Goal: Find contact information: Find contact information

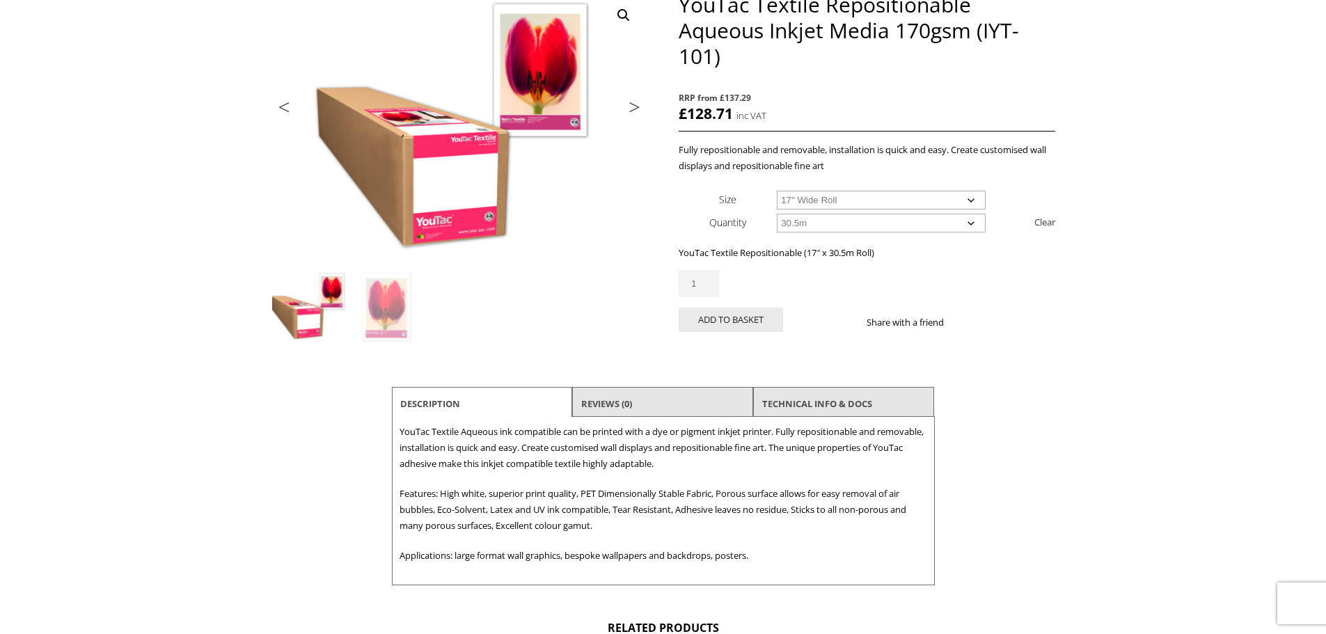
scroll to position [278, 0]
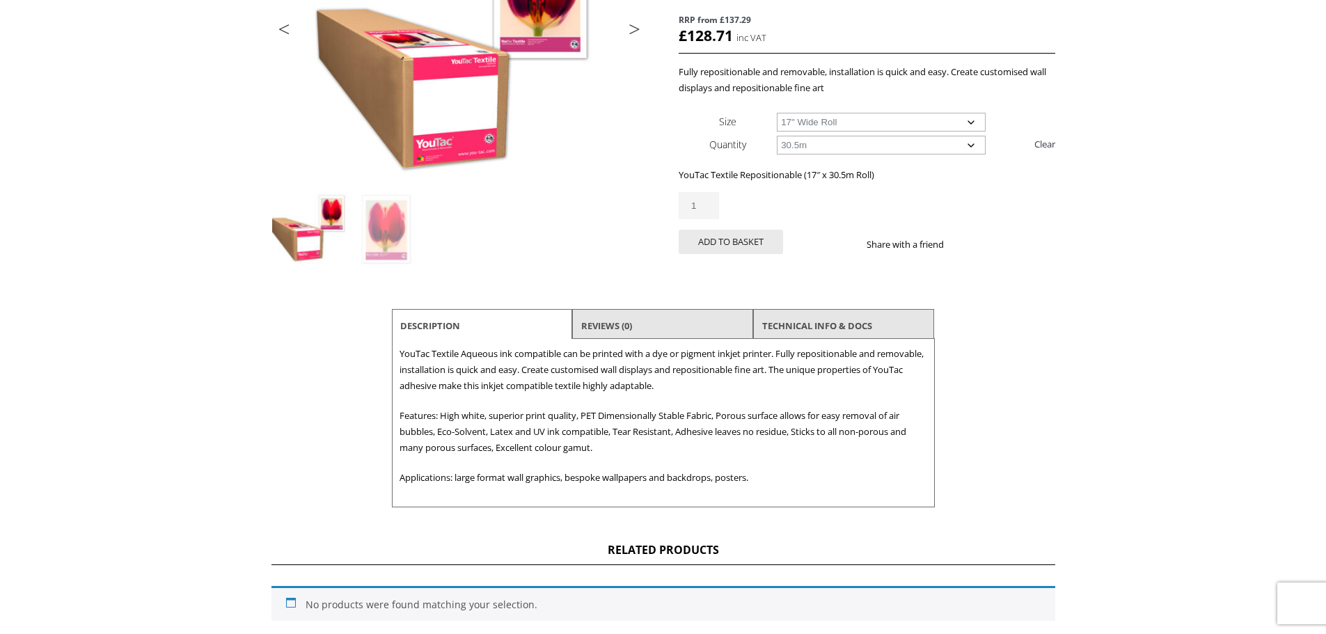
click at [645, 322] on li "Reviews (0)" at bounding box center [662, 325] width 181 height 33
click at [814, 322] on link "TECHNICAL INFO & DOCS" at bounding box center [817, 325] width 110 height 25
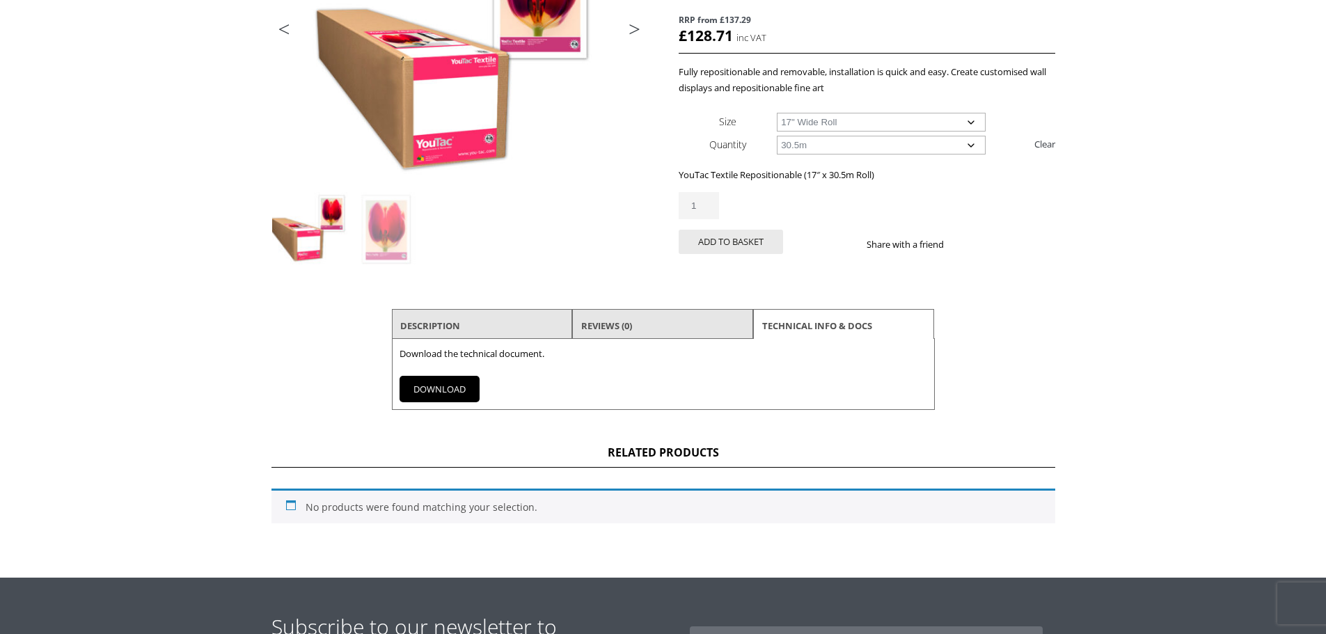
click at [442, 390] on link "DOWNLOAD" at bounding box center [439, 389] width 80 height 26
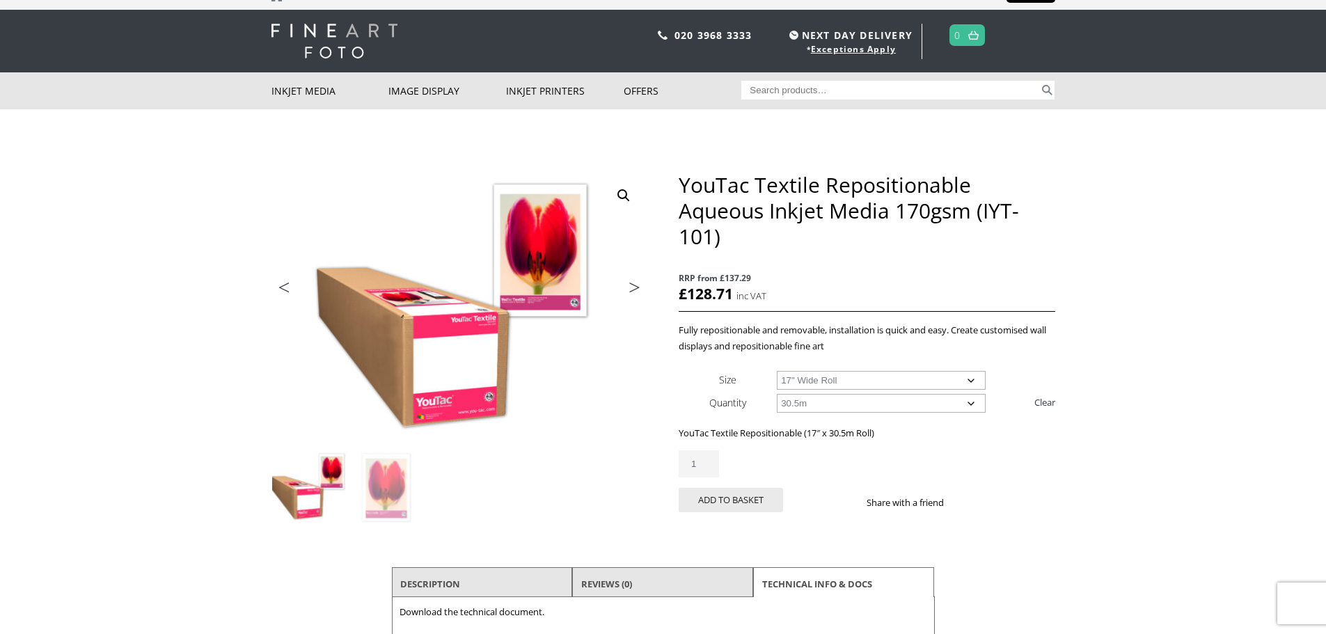
scroll to position [0, 0]
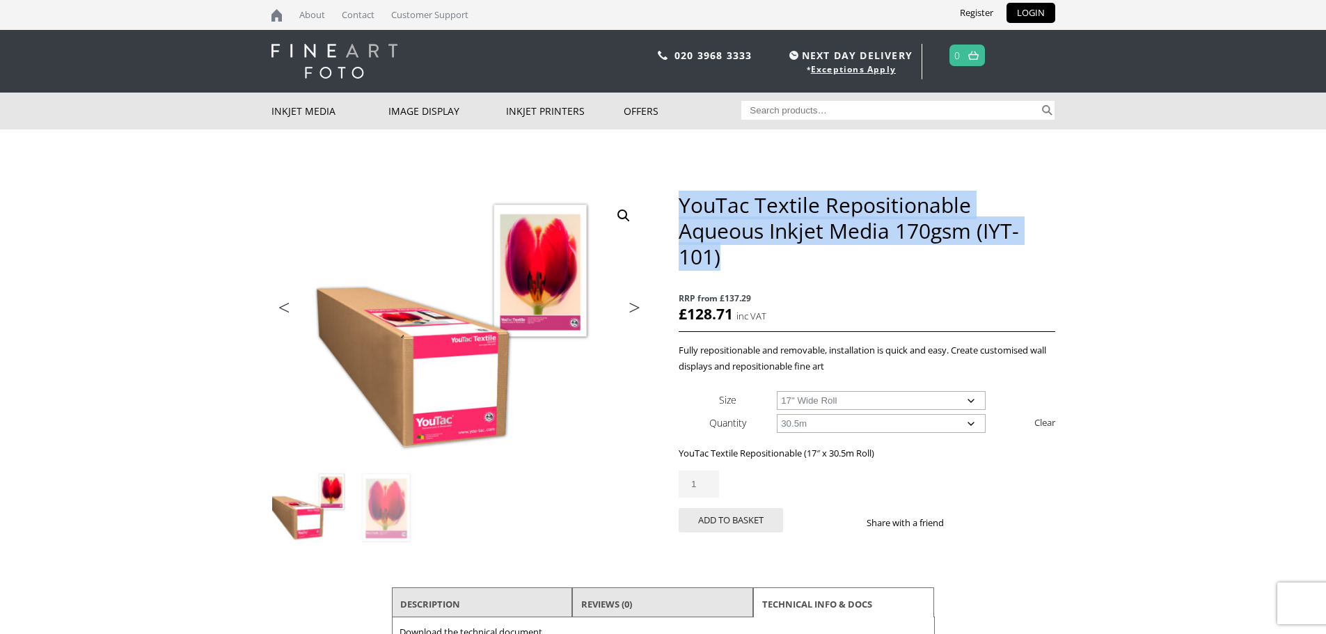
drag, startPoint x: 722, startPoint y: 260, endPoint x: 679, endPoint y: 200, distance: 73.4
click at [679, 200] on h1 "YouTac Textile Repositionable Aqueous Inkjet Media 170gsm (IYT-101)" at bounding box center [867, 230] width 376 height 77
click at [722, 200] on h1 "YouTac Textile Repositionable Aqueous Inkjet Media 170gsm (IYT-101)" at bounding box center [867, 230] width 376 height 77
drag, startPoint x: 681, startPoint y: 200, endPoint x: 736, endPoint y: 254, distance: 77.3
click at [736, 254] on h1 "YouTac Textile Repositionable Aqueous Inkjet Media 170gsm (IYT-101)" at bounding box center [867, 230] width 376 height 77
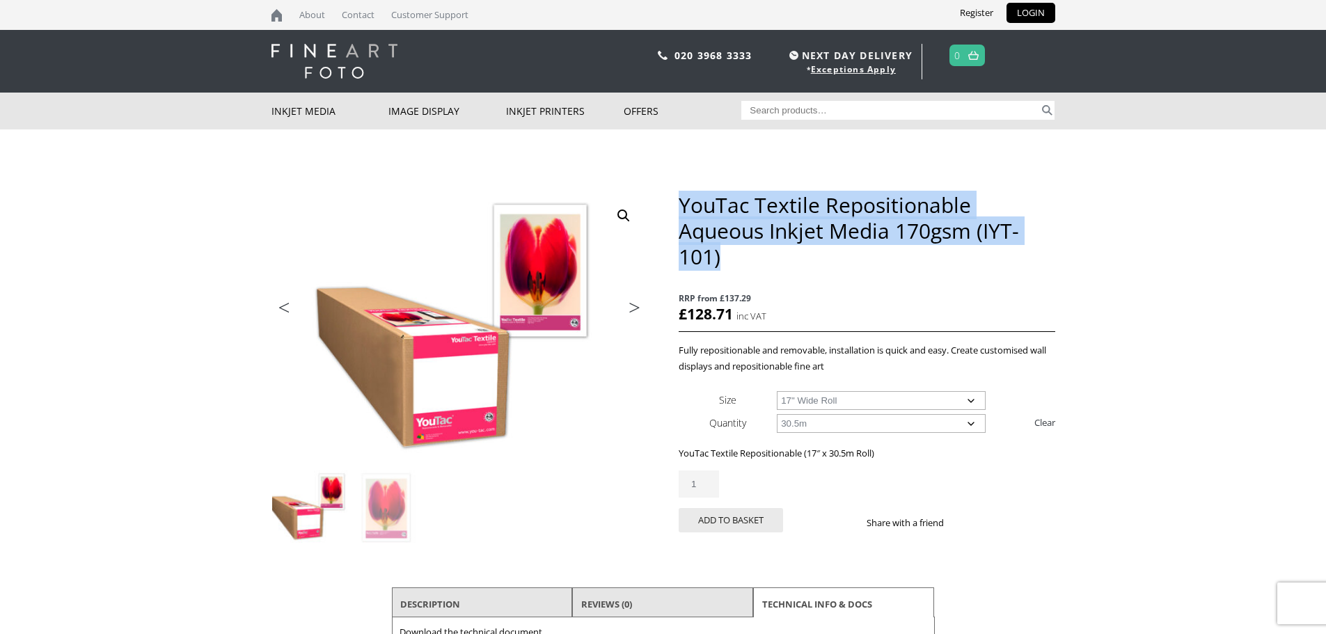
click at [736, 255] on h1 "YouTac Textile Repositionable Aqueous Inkjet Media 170gsm (IYT-101)" at bounding box center [867, 230] width 376 height 77
drag, startPoint x: 724, startPoint y: 258, endPoint x: 692, endPoint y: 214, distance: 54.3
click at [692, 214] on h1 "YouTac Textile Repositionable Aqueous Inkjet Media 170gsm (IYT-101)" at bounding box center [867, 230] width 376 height 77
click at [703, 213] on h1 "YouTac Textile Repositionable Aqueous Inkjet Media 170gsm (IYT-101)" at bounding box center [867, 230] width 376 height 77
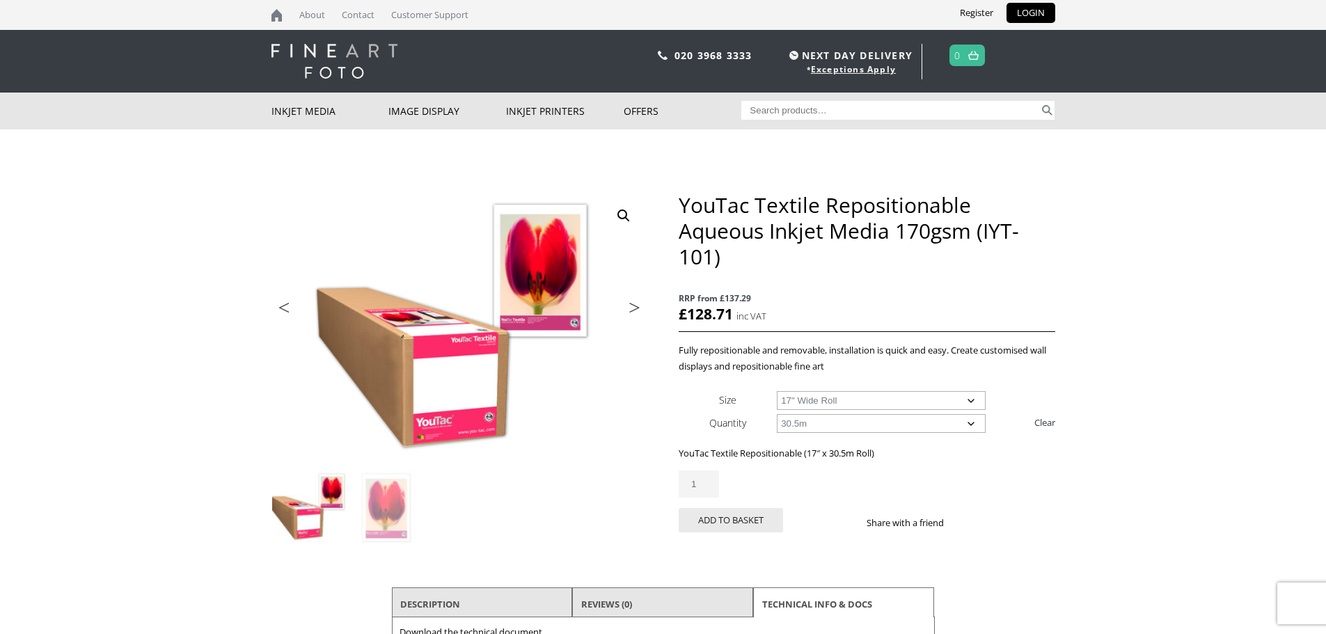
drag, startPoint x: 676, startPoint y: 202, endPoint x: 735, endPoint y: 250, distance: 75.7
click at [735, 250] on div "🔍 Previous Next YouTac Textile Repositionable Aqueous Inkjet Media 170gsm (IYT-…" at bounding box center [663, 440] width 784 height 496
click at [708, 216] on h1 "YouTac Textile Repositionable Aqueous Inkjet Media 170gsm (IYT-101)" at bounding box center [867, 230] width 376 height 77
drag, startPoint x: 676, startPoint y: 200, endPoint x: 702, endPoint y: 227, distance: 36.9
click at [702, 227] on div "🔍 Previous Next YouTac Textile Repositionable Aqueous Inkjet Media 170gsm (IYT-…" at bounding box center [663, 440] width 784 height 496
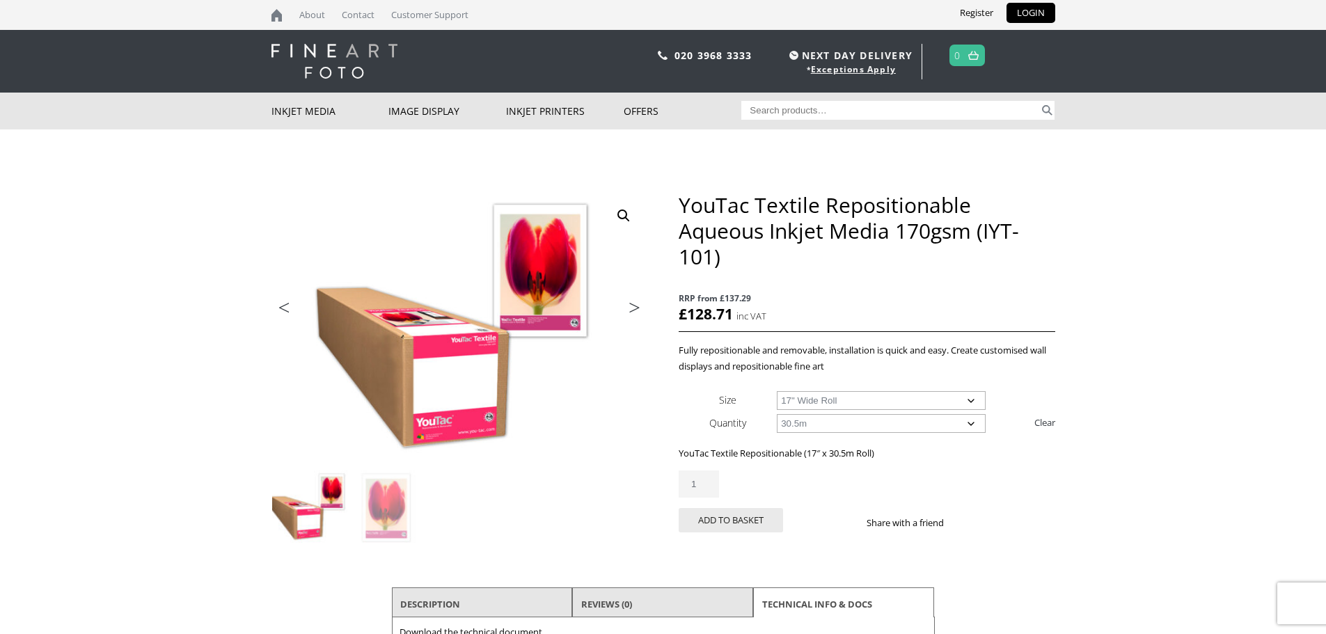
click at [725, 246] on h1 "YouTac Textile Repositionable Aqueous Inkjet Media 170gsm (IYT-101)" at bounding box center [867, 230] width 376 height 77
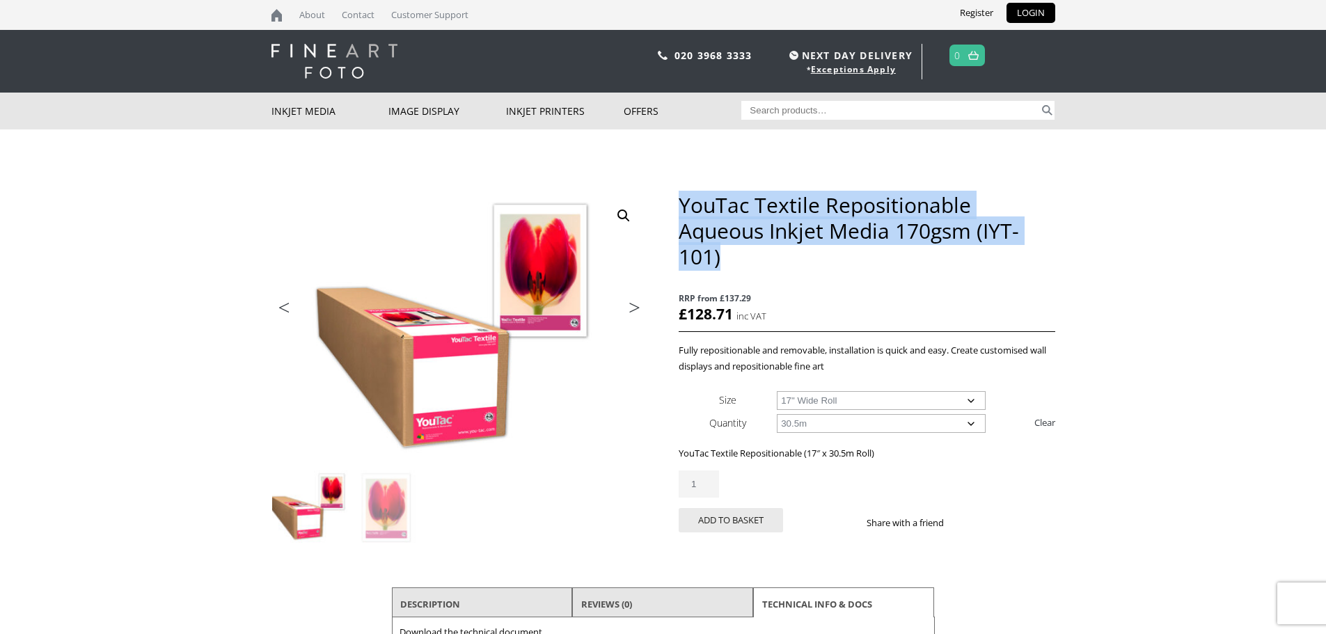
drag, startPoint x: 724, startPoint y: 256, endPoint x: 680, endPoint y: 208, distance: 65.5
click at [680, 208] on h1 "YouTac Textile Repositionable Aqueous Inkjet Media 170gsm (IYT-101)" at bounding box center [867, 230] width 376 height 77
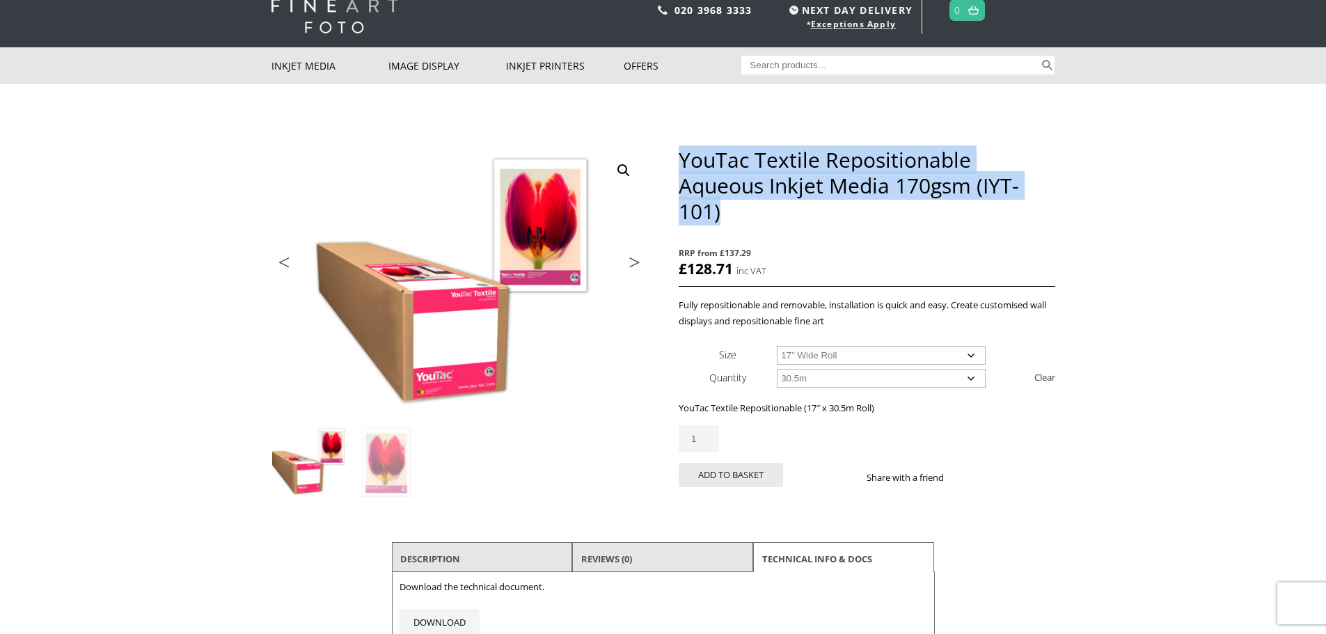
scroll to position [70, 0]
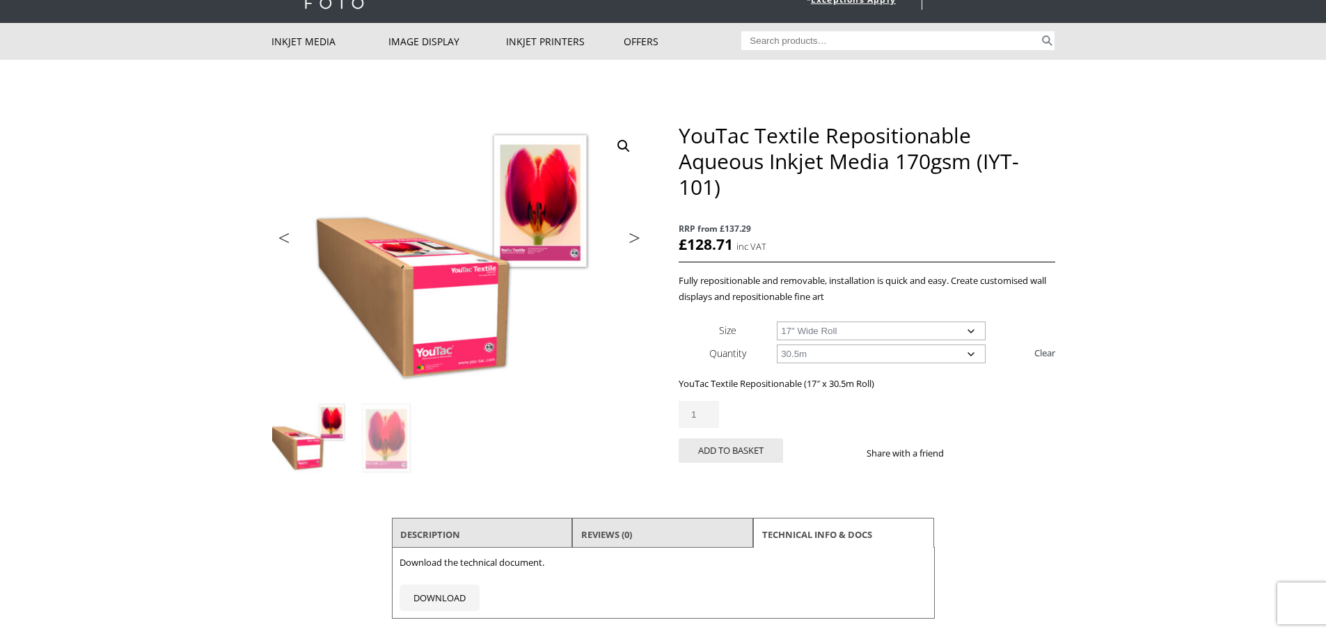
click at [823, 236] on span "RRP from £137.29" at bounding box center [867, 229] width 376 height 16
click at [889, 335] on select "Choose an option 17" Wide Roll 24" Wide Roll 36" Wide Roll 42" Wide Roll 60" Wi…" at bounding box center [881, 331] width 209 height 19
click at [777, 322] on select "Choose an option 17" Wide Roll 24" Wide Roll 36" Wide Roll 42" Wide Roll 60" Wi…" at bounding box center [881, 331] width 209 height 19
select select "24-wide-roll"
click at [850, 399] on div "YouTac Textile Repositionable (24″ x 30.5m Roll) £ 181.73 inc VAT RRP from £137…" at bounding box center [867, 424] width 376 height 97
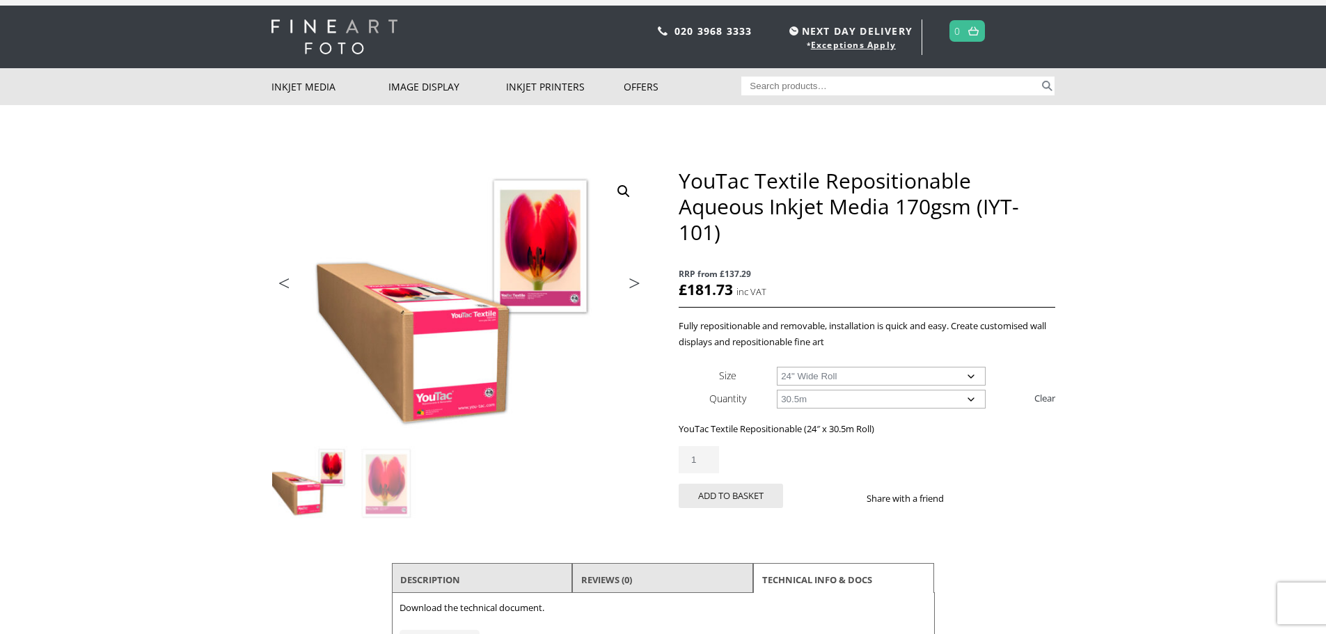
scroll to position [0, 0]
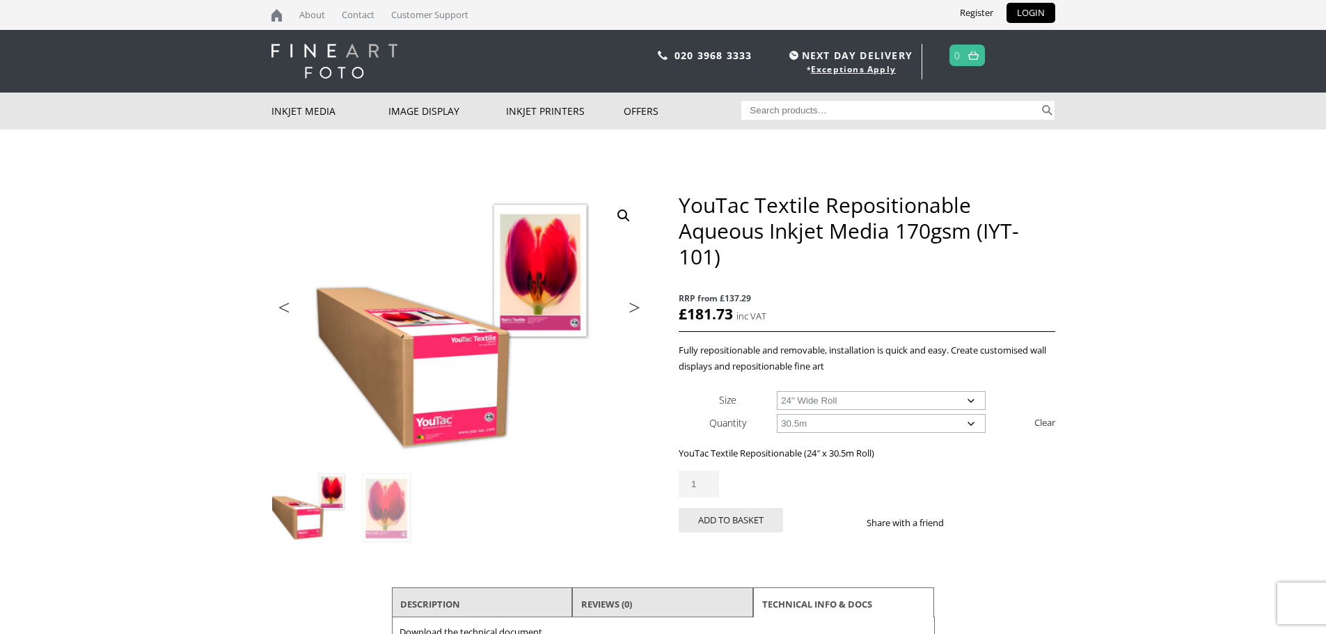
drag, startPoint x: 770, startPoint y: 317, endPoint x: 674, endPoint y: 296, distance: 98.8
click at [674, 296] on div "🔍 Previous Next YouTac Textile Repositionable Aqueous Inkjet Media 170gsm (IYT-…" at bounding box center [663, 440] width 784 height 496
click at [801, 279] on div "YouTac Textile Repositionable Aqueous Inkjet Media 170gsm (IYT-101) RRP from £1…" at bounding box center [867, 378] width 376 height 373
drag, startPoint x: 680, startPoint y: 298, endPoint x: 768, endPoint y: 310, distance: 89.2
click at [768, 310] on p "RRP from £137.29 £ 181.73 inc VAT" at bounding box center [867, 307] width 376 height 49
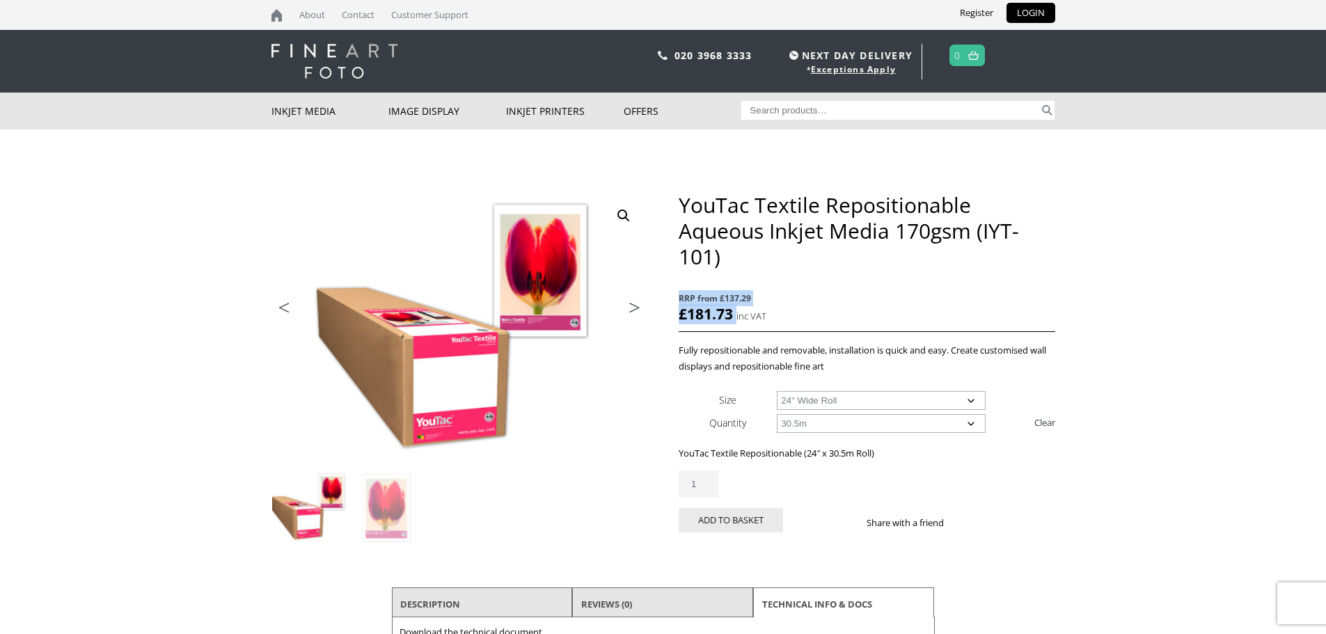
click at [839, 292] on span "RRP from £137.29" at bounding box center [867, 298] width 376 height 16
click at [851, 294] on span "RRP from £137.29" at bounding box center [867, 298] width 376 height 16
click at [356, 18] on link "Contact" at bounding box center [358, 15] width 47 height 30
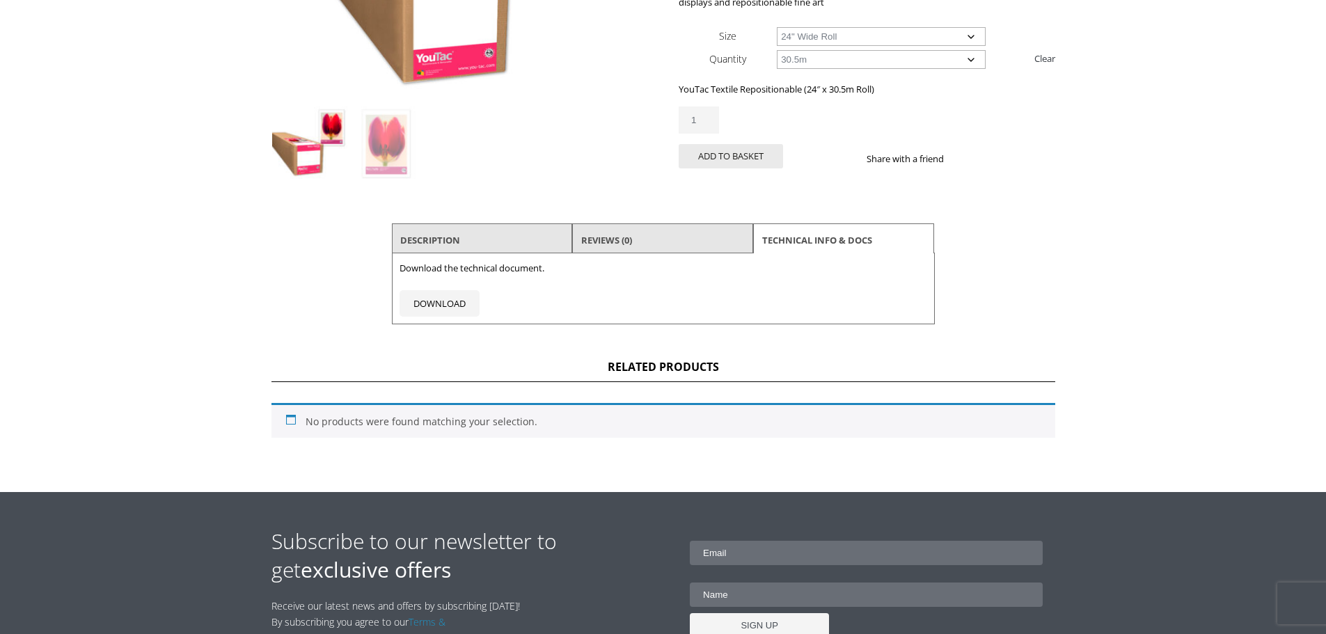
scroll to position [418, 0]
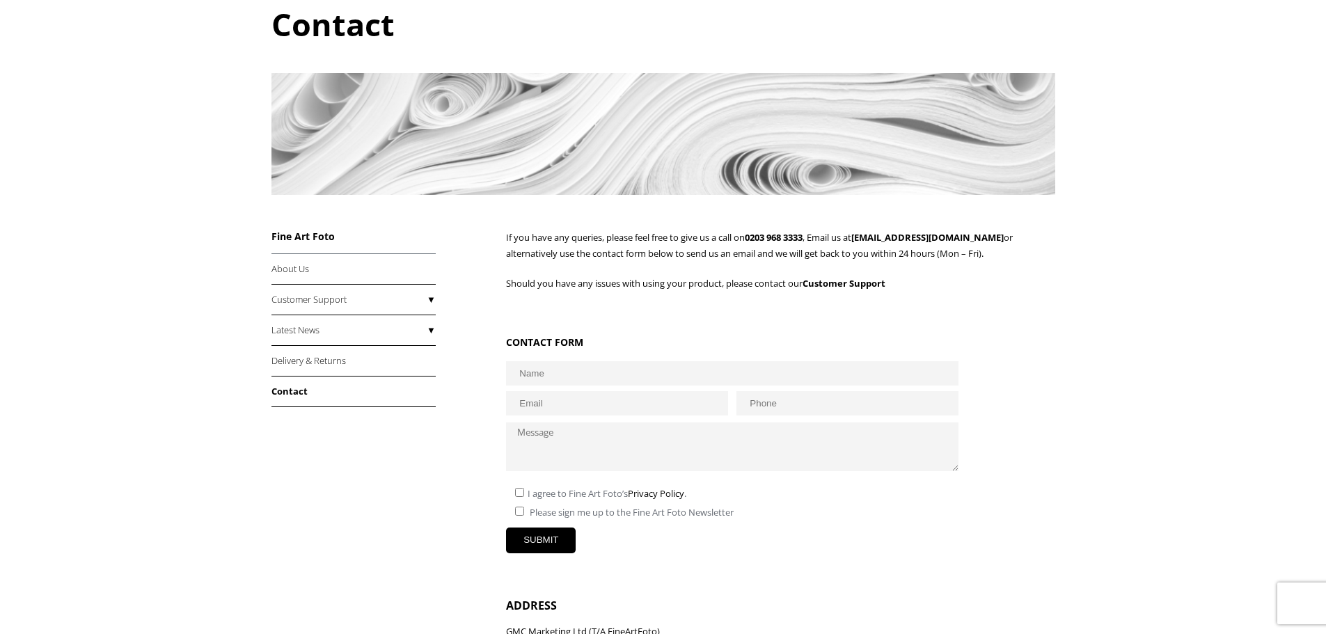
scroll to position [139, 0]
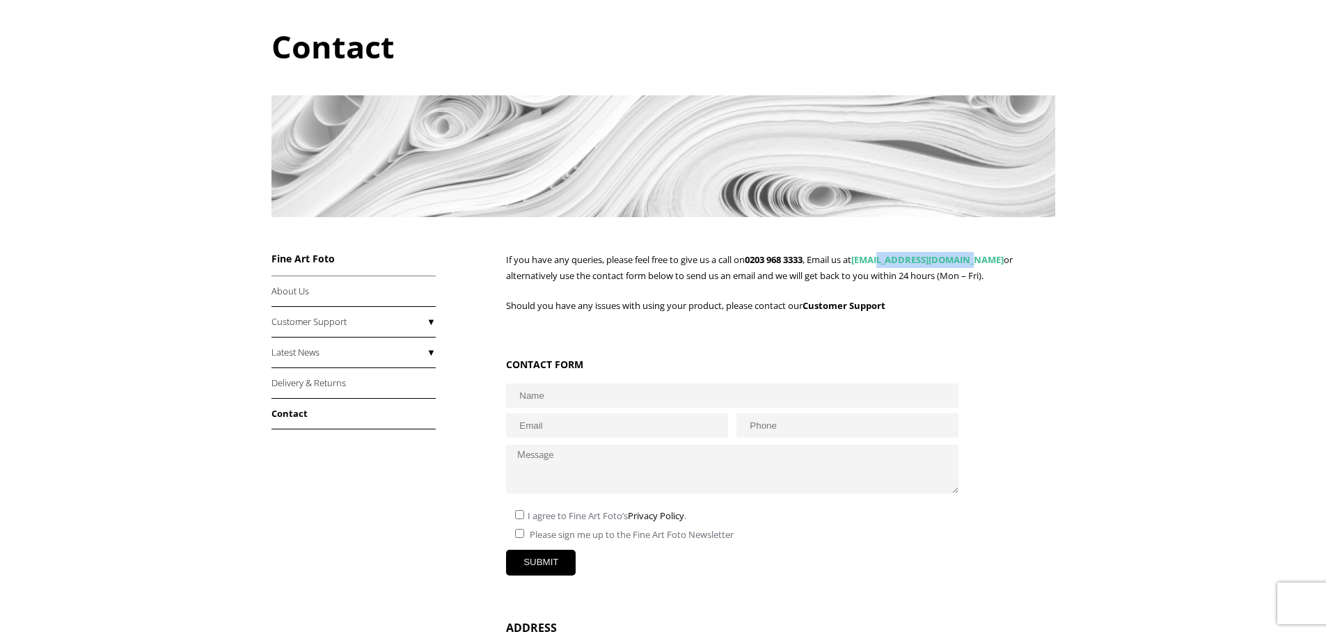
drag, startPoint x: 976, startPoint y: 262, endPoint x: 893, endPoint y: 255, distance: 83.8
click at [893, 255] on p "If you have any queries, please feel free to give us a call on 0203 968 3333 , …" at bounding box center [780, 268] width 548 height 32
copy link "@fineartfoto.co.uk"
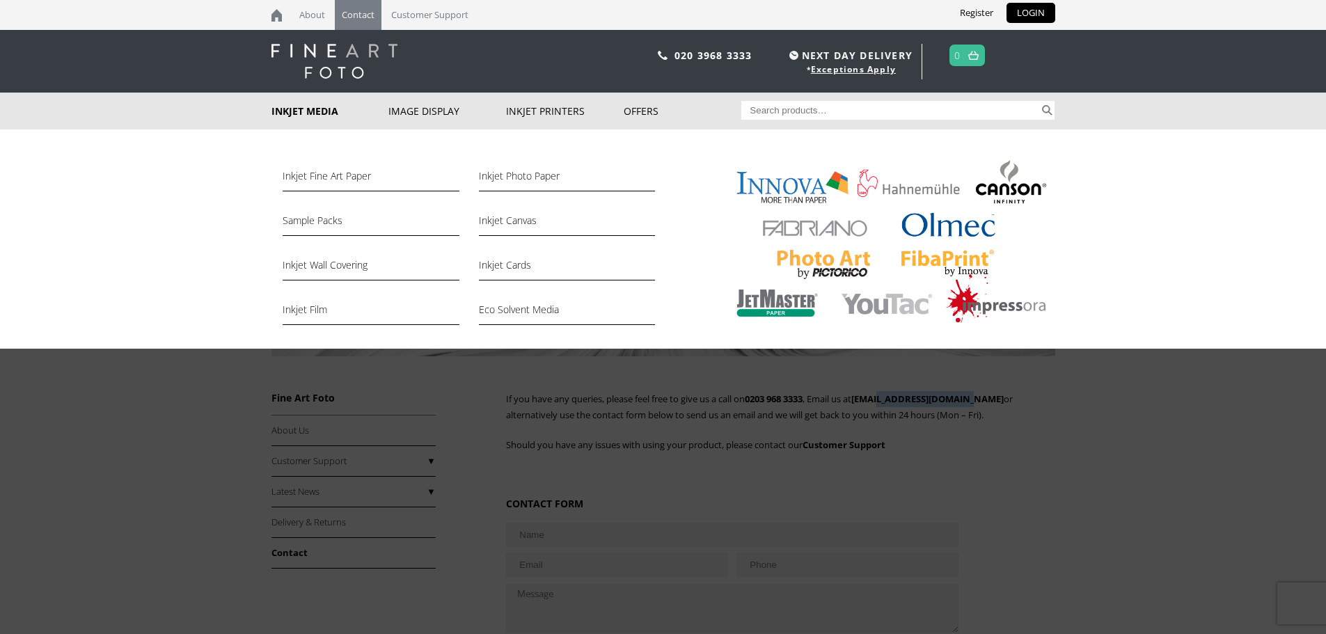
click at [293, 107] on link "Inkjet Media" at bounding box center [330, 111] width 118 height 37
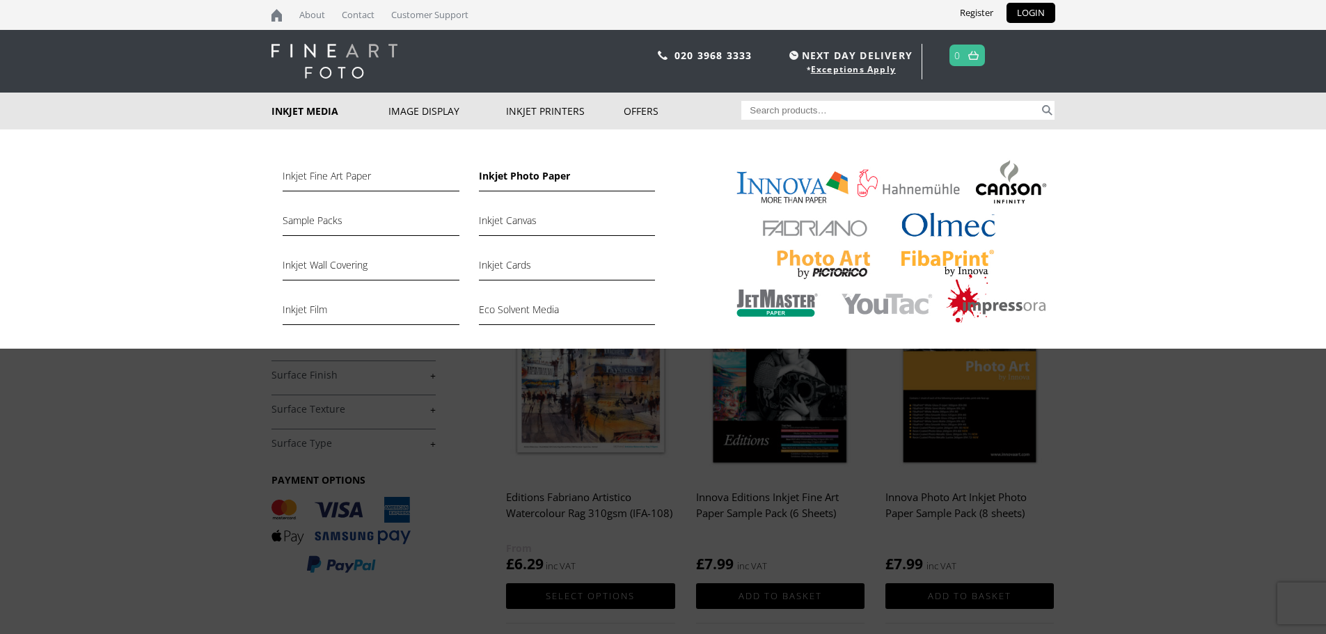
click at [523, 175] on link "Inkjet Photo Paper" at bounding box center [567, 180] width 176 height 24
